Goal: Task Accomplishment & Management: Manage account settings

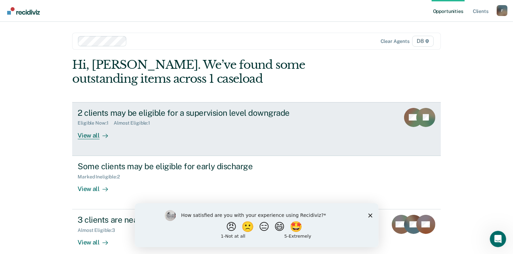
click at [106, 116] on div "2 clients may be eligible for a supervision level downgrade" at bounding box center [197, 113] width 239 height 10
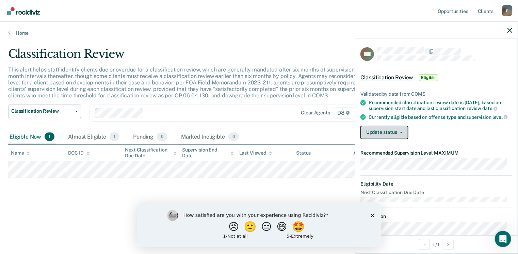
click at [402, 133] on icon "button" at bounding box center [401, 132] width 3 height 1
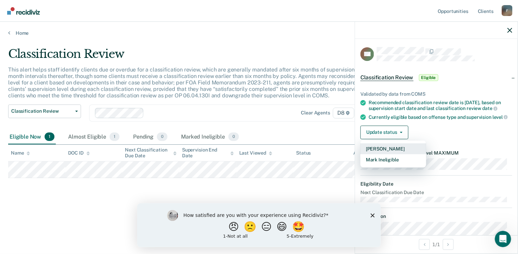
click at [392, 149] on button "[PERSON_NAME]" at bounding box center [393, 148] width 66 height 11
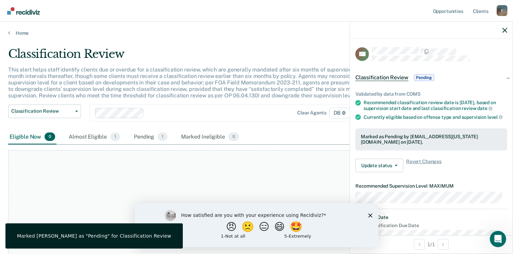
click at [333, 171] on div "At this time, there are no clients who are Eligible Now. Please navigate to one…" at bounding box center [256, 225] width 497 height 150
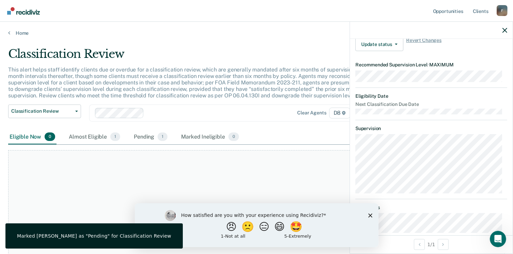
scroll to position [174, 0]
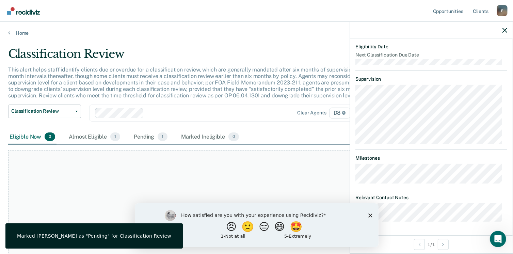
click at [370, 216] on icon "Close survey" at bounding box center [370, 215] width 4 height 4
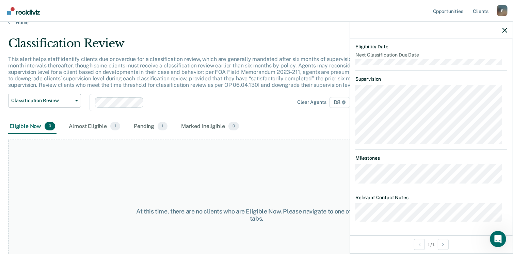
scroll to position [0, 0]
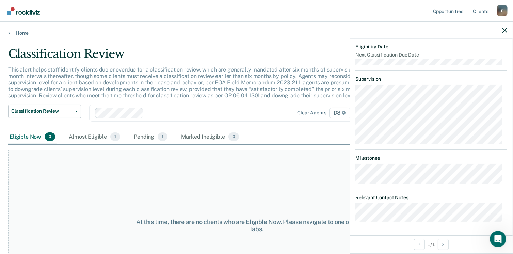
click at [317, 194] on div "At this time, there are no clients who are Eligible Now. Please navigate to one…" at bounding box center [256, 225] width 497 height 150
click at [334, 177] on div "At this time, there are no clients who are Eligible Now. Please navigate to one…" at bounding box center [256, 225] width 497 height 150
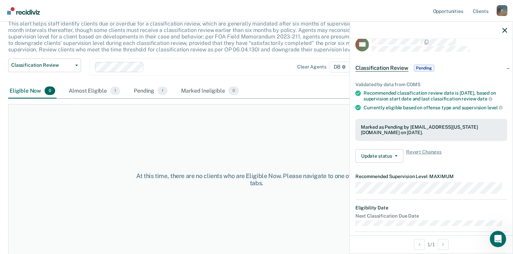
scroll to position [4, 0]
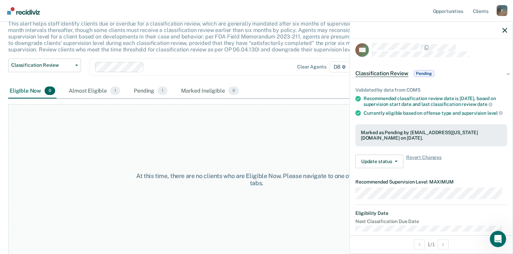
click at [327, 138] on div "At this time, there are no clients who are Eligible Now. Please navigate to one…" at bounding box center [256, 179] width 497 height 150
click at [394, 167] on button "Update status" at bounding box center [379, 162] width 48 height 14
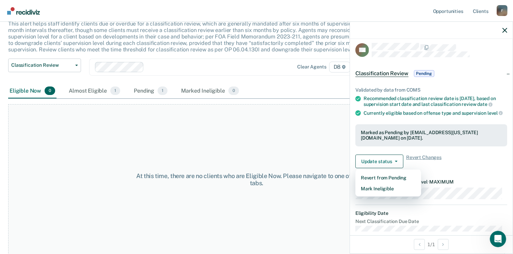
click at [342, 136] on div "At this time, there are no clients who are Eligible Now. Please navigate to one…" at bounding box center [256, 179] width 497 height 150
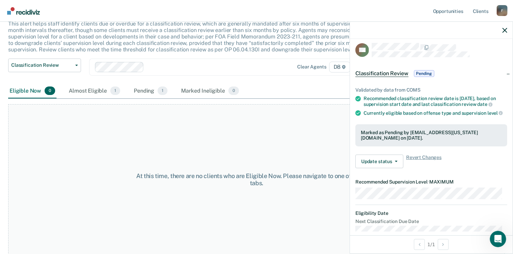
click at [343, 127] on div "At this time, there are no clients who are Eligible Now. Please navigate to one…" at bounding box center [256, 179] width 497 height 150
click at [110, 91] on span "1" at bounding box center [115, 90] width 10 height 9
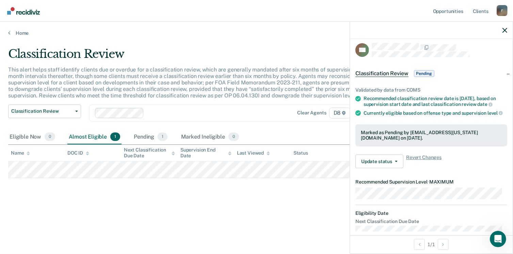
scroll to position [0, 0]
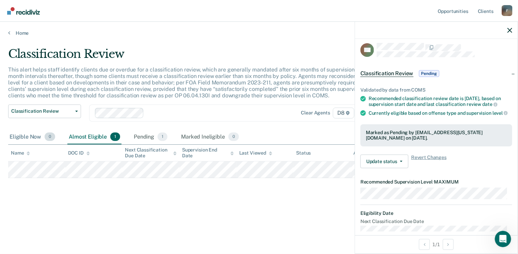
click at [31, 139] on div "Eligible Now 0" at bounding box center [32, 137] width 48 height 15
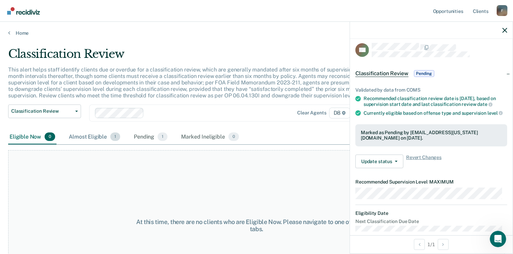
click at [93, 136] on div "Almost Eligible 1" at bounding box center [94, 137] width 54 height 15
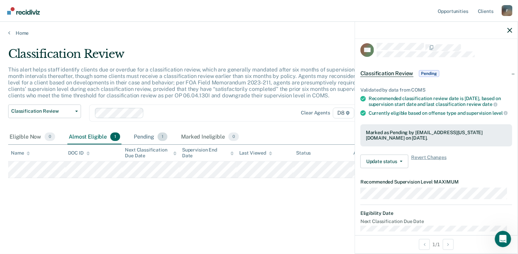
click at [152, 138] on div "Pending 1" at bounding box center [150, 137] width 36 height 15
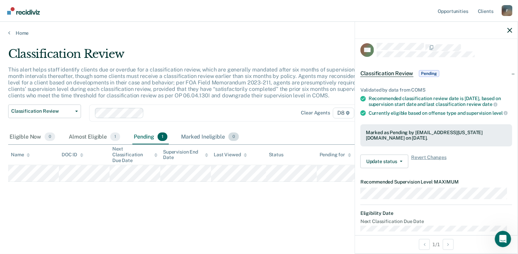
click at [193, 136] on div "Marked Ineligible 0" at bounding box center [210, 137] width 61 height 15
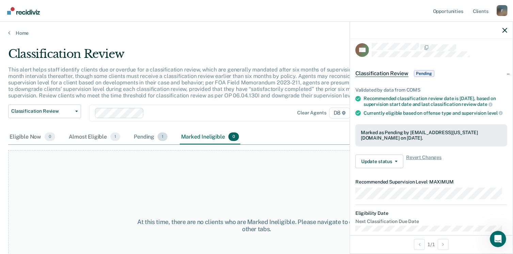
click at [147, 137] on div "Pending 1" at bounding box center [150, 137] width 36 height 15
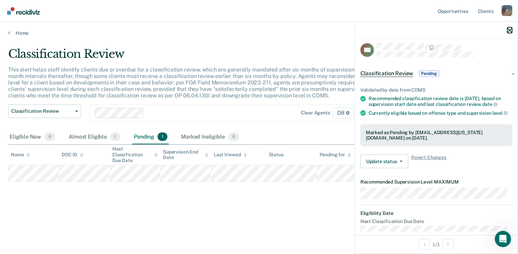
click at [510, 32] on icon "button" at bounding box center [509, 30] width 5 height 5
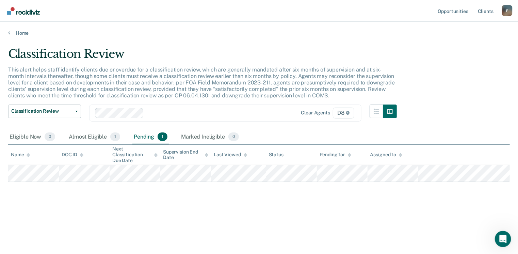
click at [251, 196] on div "Classification Review This alert helps staff identify clients due or overdue fo…" at bounding box center [259, 125] width 502 height 156
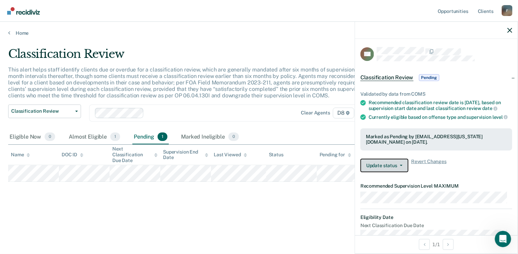
click at [399, 166] on span "button" at bounding box center [399, 165] width 5 height 1
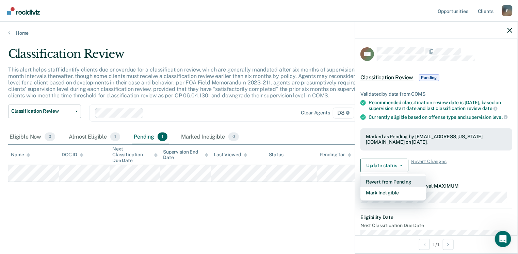
click at [392, 187] on button "Revert from Pending" at bounding box center [393, 181] width 66 height 11
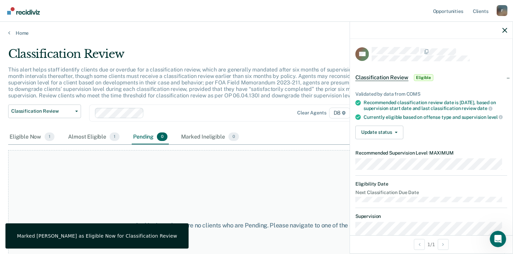
click at [312, 187] on div "At this time, there are no clients who are Pending. Please navigate to one of t…" at bounding box center [256, 225] width 497 height 150
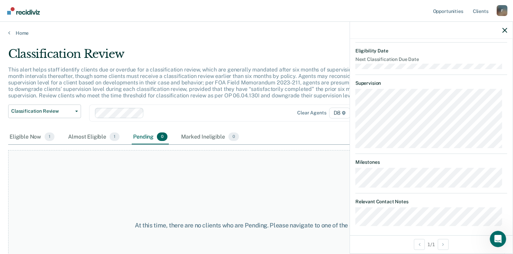
scroll to position [141, 0]
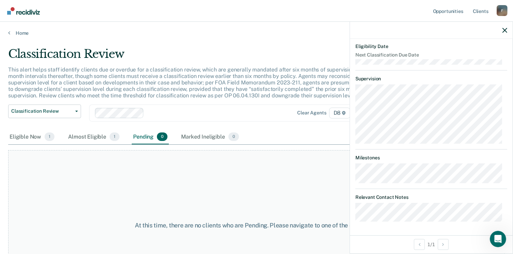
click at [324, 177] on div "At this time, there are no clients who are Pending. Please navigate to one of t…" at bounding box center [256, 225] width 497 height 150
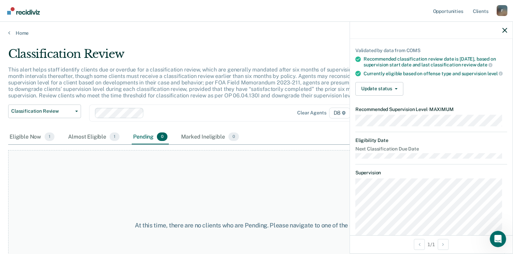
scroll to position [0, 0]
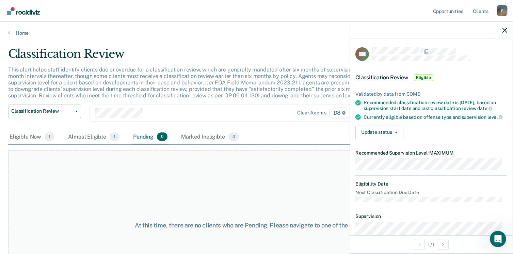
click at [291, 166] on div "At this time, there are no clients who are Pending. Please navigate to one of t…" at bounding box center [256, 225] width 497 height 150
click at [504, 32] on icon "button" at bounding box center [504, 30] width 5 height 5
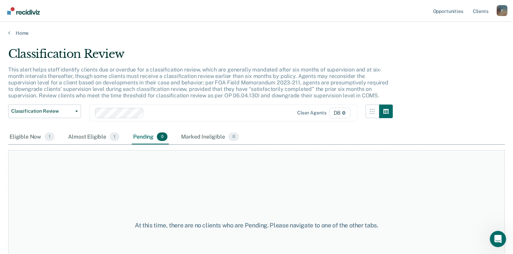
click at [306, 158] on div "At this time, there are no clients who are Pending. Please navigate to one of t…" at bounding box center [256, 225] width 497 height 150
click at [33, 134] on div "Eligible Now 1" at bounding box center [32, 137] width 48 height 15
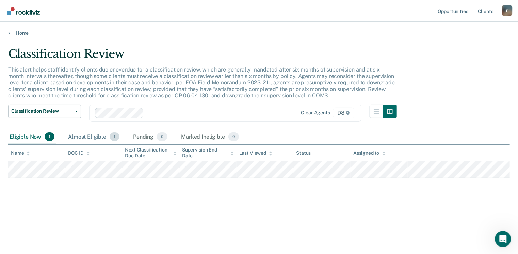
click at [98, 136] on div "Almost Eligible 1" at bounding box center [94, 137] width 54 height 15
click at [146, 138] on div "Pending 0" at bounding box center [150, 137] width 37 height 15
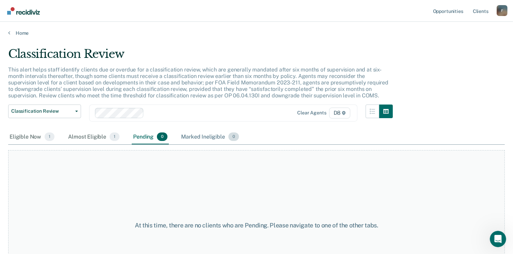
click at [201, 135] on div "Marked Ineligible 0" at bounding box center [210, 137] width 61 height 15
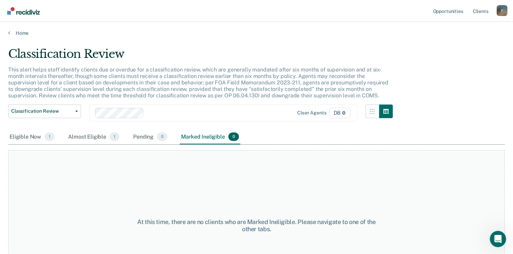
click at [201, 175] on div "At this time, there are no clients who are Marked Ineligible. Please navigate t…" at bounding box center [256, 225] width 497 height 150
click at [11, 30] on link "Home" at bounding box center [256, 33] width 497 height 6
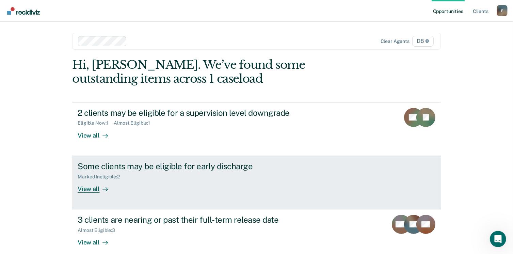
click at [174, 166] on div "Some clients may be eligible for early discharge" at bounding box center [197, 166] width 239 height 10
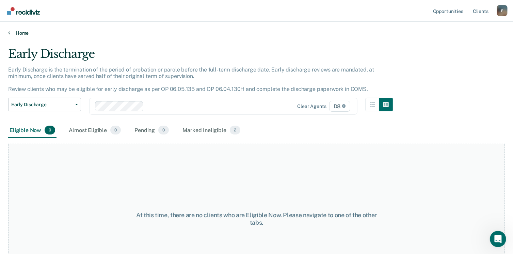
click at [12, 33] on link "Home" at bounding box center [256, 33] width 497 height 6
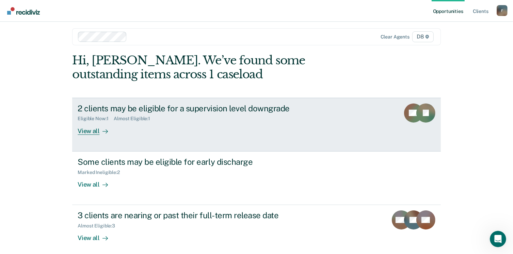
scroll to position [35, 0]
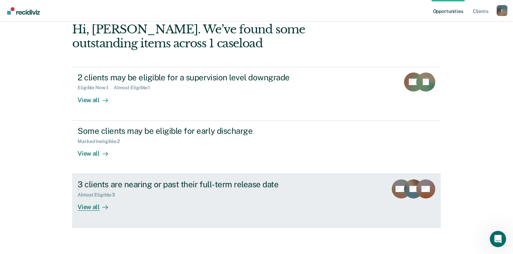
click at [145, 182] on div "3 clients are nearing or past their full-term release date" at bounding box center [197, 184] width 239 height 10
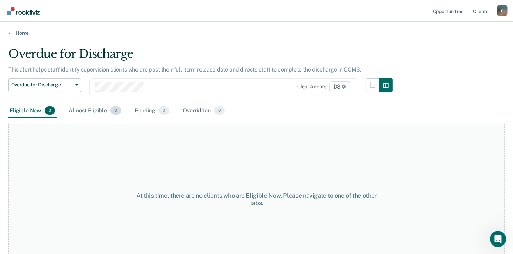
click at [93, 108] on div "Almost Eligible 3" at bounding box center [94, 110] width 55 height 15
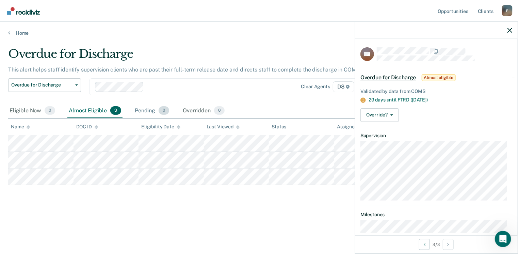
click at [149, 108] on div "Pending 0" at bounding box center [151, 110] width 37 height 15
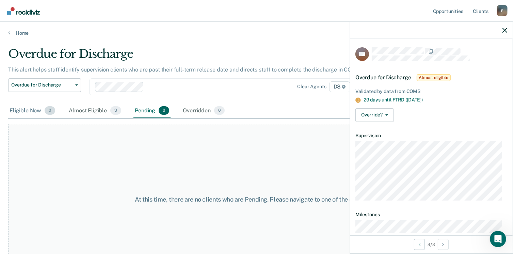
click at [30, 111] on div "Eligible Now 0" at bounding box center [32, 110] width 48 height 15
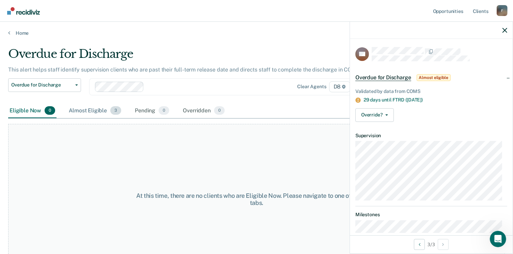
click at [90, 112] on div "Almost Eligible 3" at bounding box center [94, 110] width 55 height 15
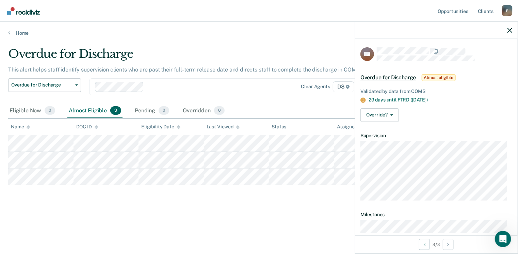
click at [12, 29] on div "Home" at bounding box center [259, 29] width 518 height 14
click at [28, 32] on link "Home" at bounding box center [259, 33] width 502 height 6
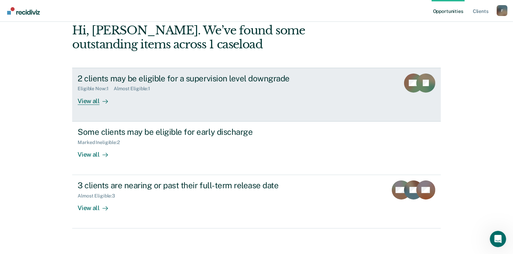
scroll to position [35, 0]
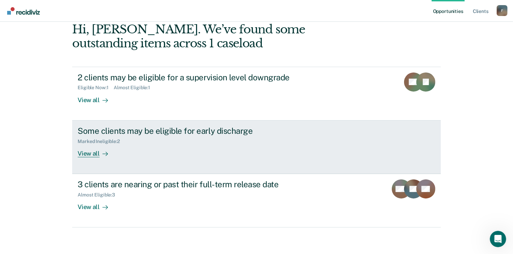
click at [109, 133] on div "Some clients may be eligible for early discharge" at bounding box center [197, 131] width 239 height 10
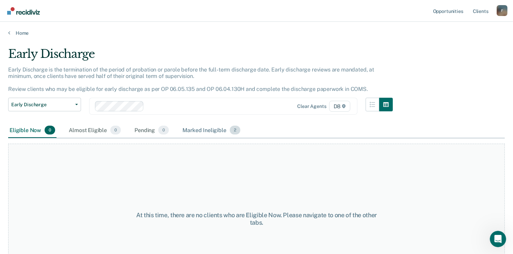
click at [184, 131] on div "Marked Ineligible 2" at bounding box center [211, 130] width 61 height 15
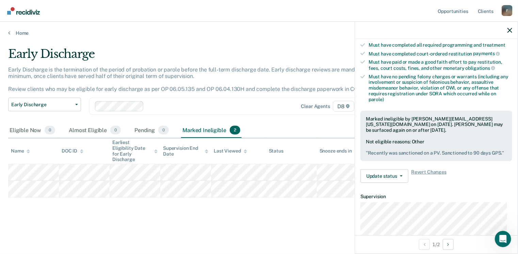
scroll to position [170, 0]
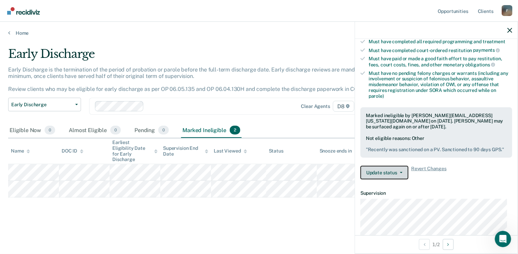
click at [403, 178] on button "Update status" at bounding box center [384, 173] width 48 height 14
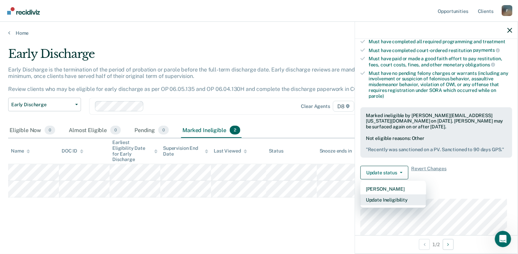
click at [398, 204] on button "Update Ineligibility" at bounding box center [393, 199] width 66 height 11
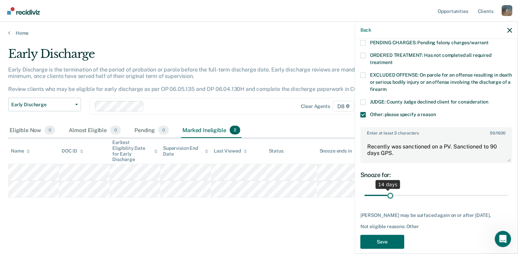
scroll to position [234, 0]
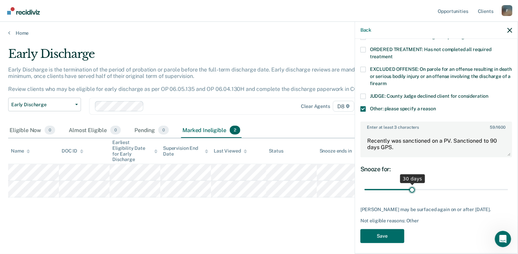
drag, startPoint x: 501, startPoint y: 182, endPoint x: 411, endPoint y: 181, distance: 89.9
click at [411, 184] on input "range" at bounding box center [437, 190] width 144 height 12
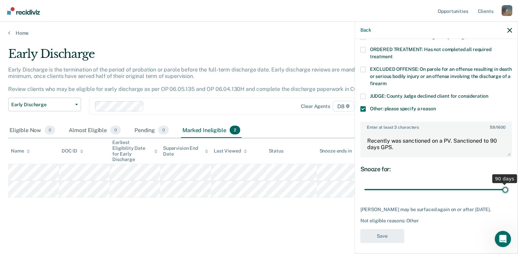
drag, startPoint x: 411, startPoint y: 182, endPoint x: 520, endPoint y: 194, distance: 109.3
click at [508, 194] on input "range" at bounding box center [437, 190] width 144 height 12
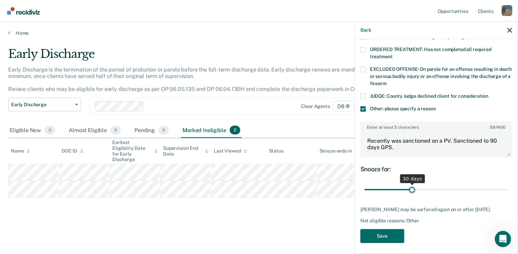
drag, startPoint x: 499, startPoint y: 182, endPoint x: 410, endPoint y: 184, distance: 88.5
type input "30"
click at [410, 184] on input "range" at bounding box center [437, 190] width 144 height 12
click at [397, 237] on button "Save" at bounding box center [382, 236] width 44 height 14
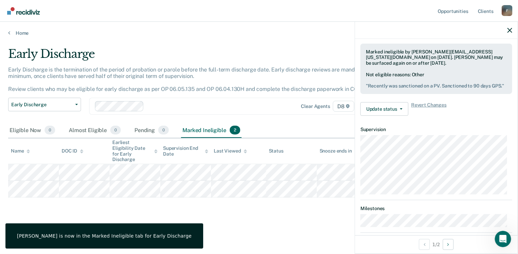
click at [280, 226] on main "Early Discharge Early Discharge is the termination of the period of probation o…" at bounding box center [259, 144] width 518 height 216
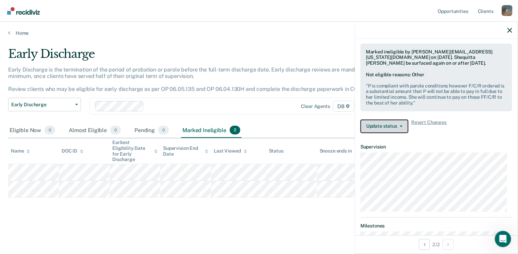
click at [401, 126] on icon "button" at bounding box center [401, 126] width 3 height 1
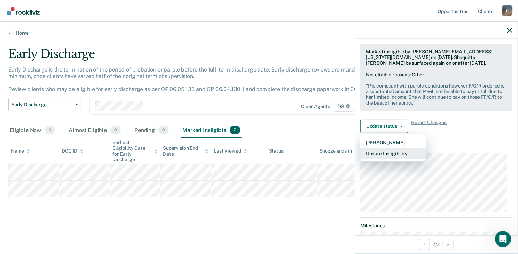
click at [394, 149] on button "Update Ineligibility" at bounding box center [393, 153] width 66 height 11
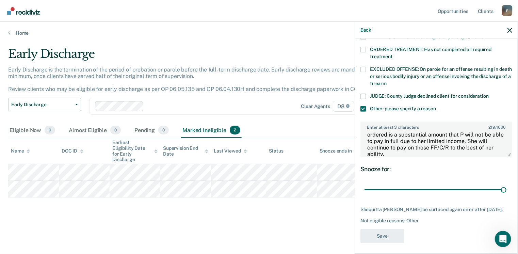
scroll to position [19, 0]
click at [429, 140] on textarea "P is compliant with parole conditions however F/C/R ordered is a substantial am…" at bounding box center [436, 143] width 150 height 25
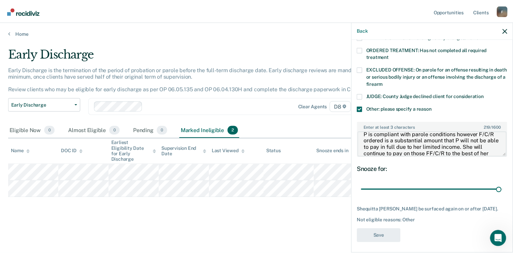
scroll to position [0, 0]
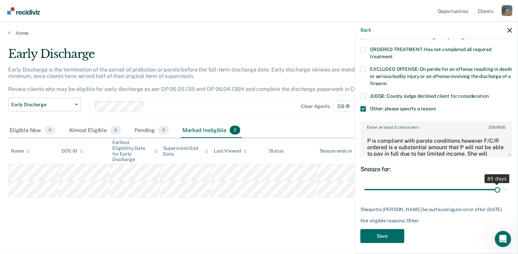
drag, startPoint x: 499, startPoint y: 182, endPoint x: 494, endPoint y: 183, distance: 5.2
click at [494, 184] on input "range" at bounding box center [437, 190] width 144 height 12
drag, startPoint x: 494, startPoint y: 182, endPoint x: 499, endPoint y: 182, distance: 4.4
type input "89"
click at [499, 184] on input "range" at bounding box center [437, 190] width 144 height 12
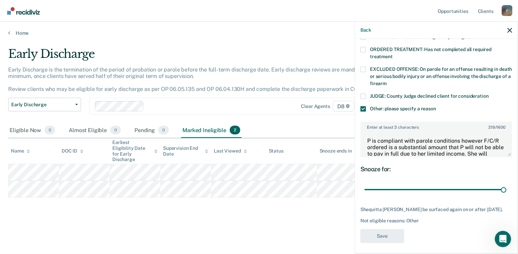
click at [322, 212] on div "Early Discharge Early Discharge is the termination of the period of probation o…" at bounding box center [259, 136] width 502 height 178
click at [511, 32] on icon "button" at bounding box center [509, 30] width 5 height 5
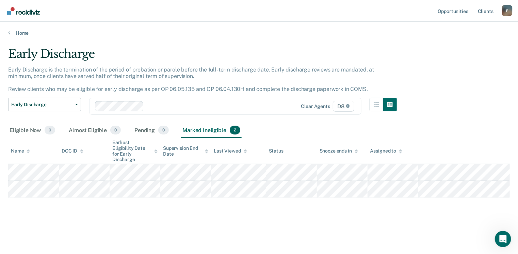
click at [236, 206] on div "Early Discharge Early Discharge is the termination of the period of probation o…" at bounding box center [259, 136] width 502 height 178
click at [23, 33] on link "Home" at bounding box center [259, 33] width 502 height 6
